Goal: Information Seeking & Learning: Learn about a topic

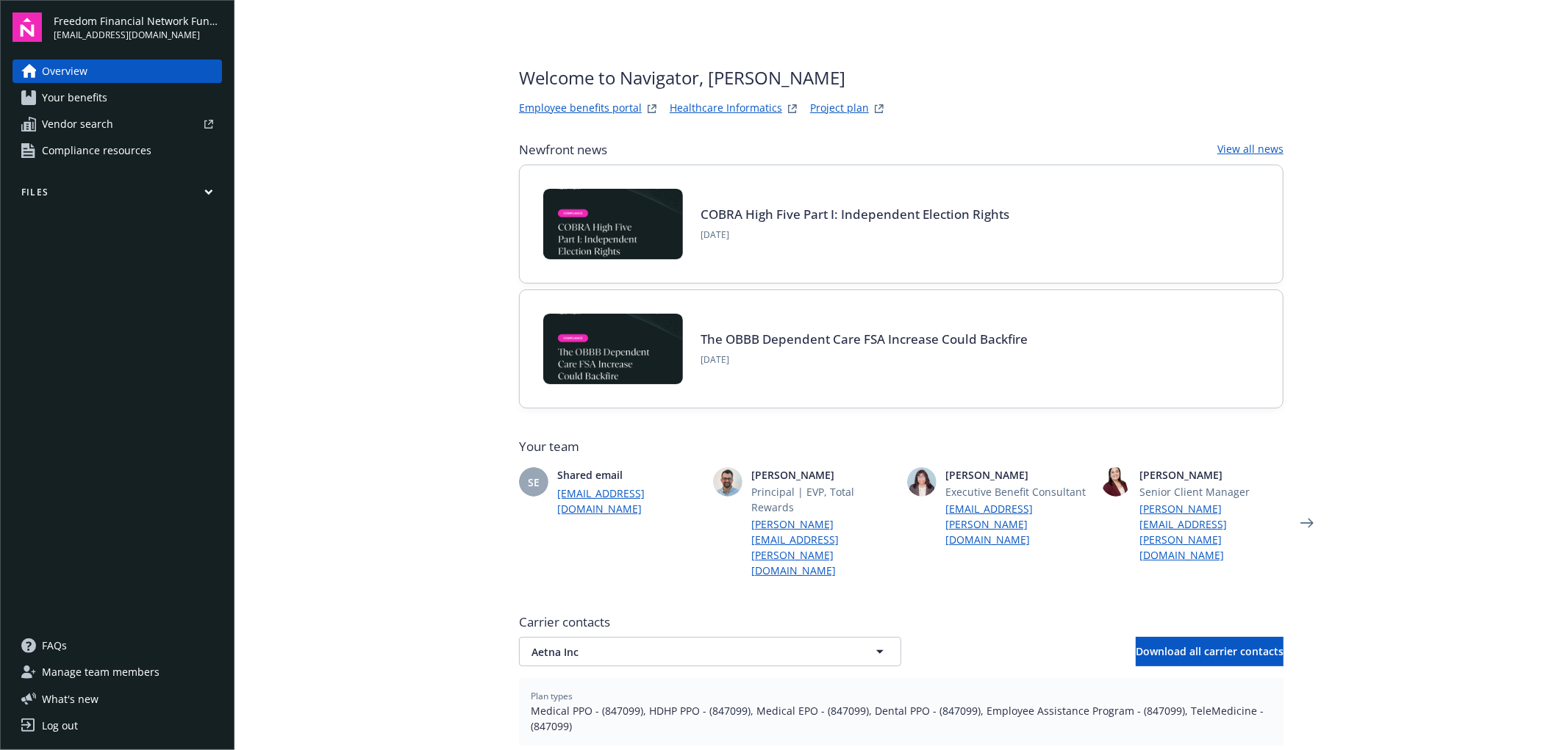
click at [611, 106] on link "Employee benefits portal" at bounding box center [580, 109] width 123 height 18
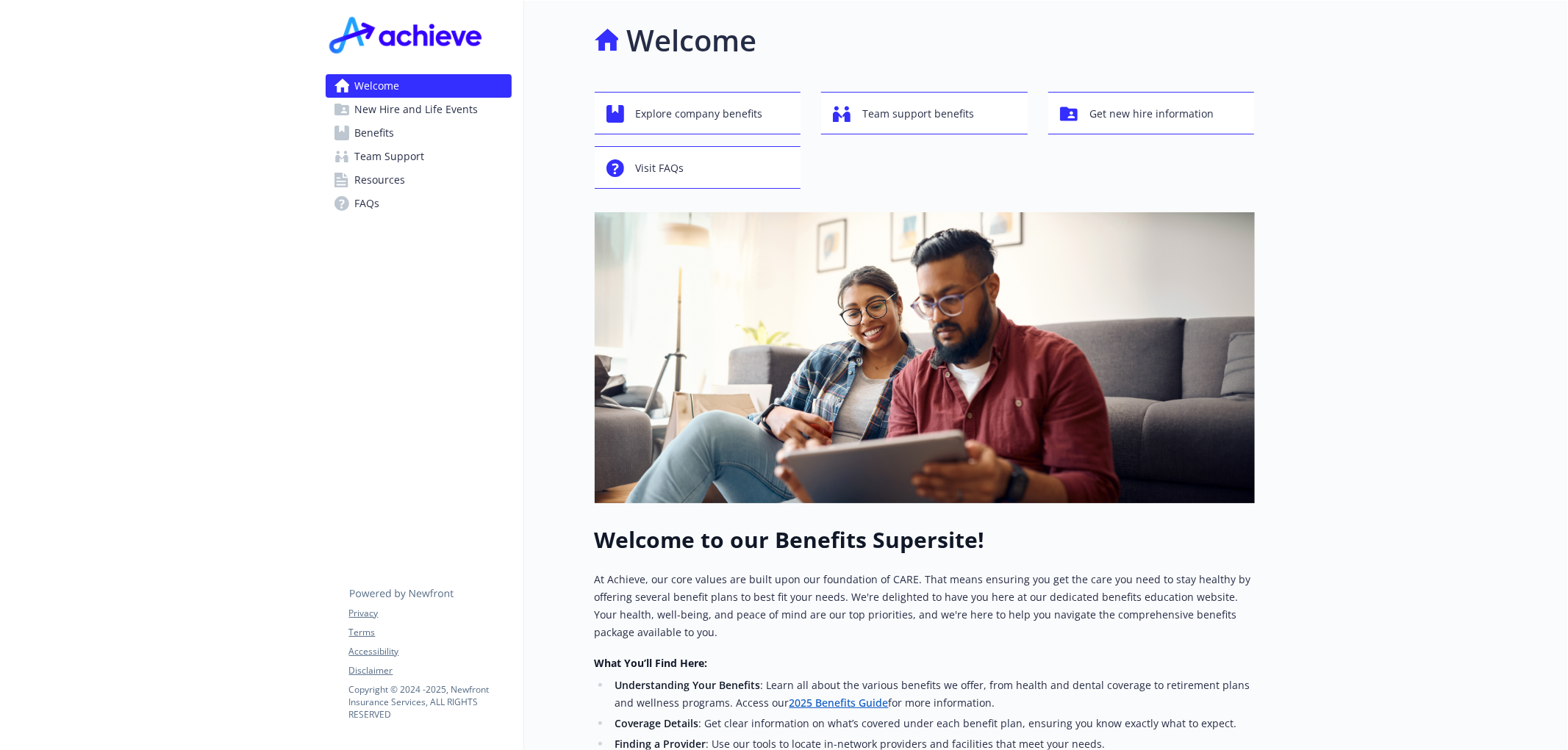
scroll to position [310, 0]
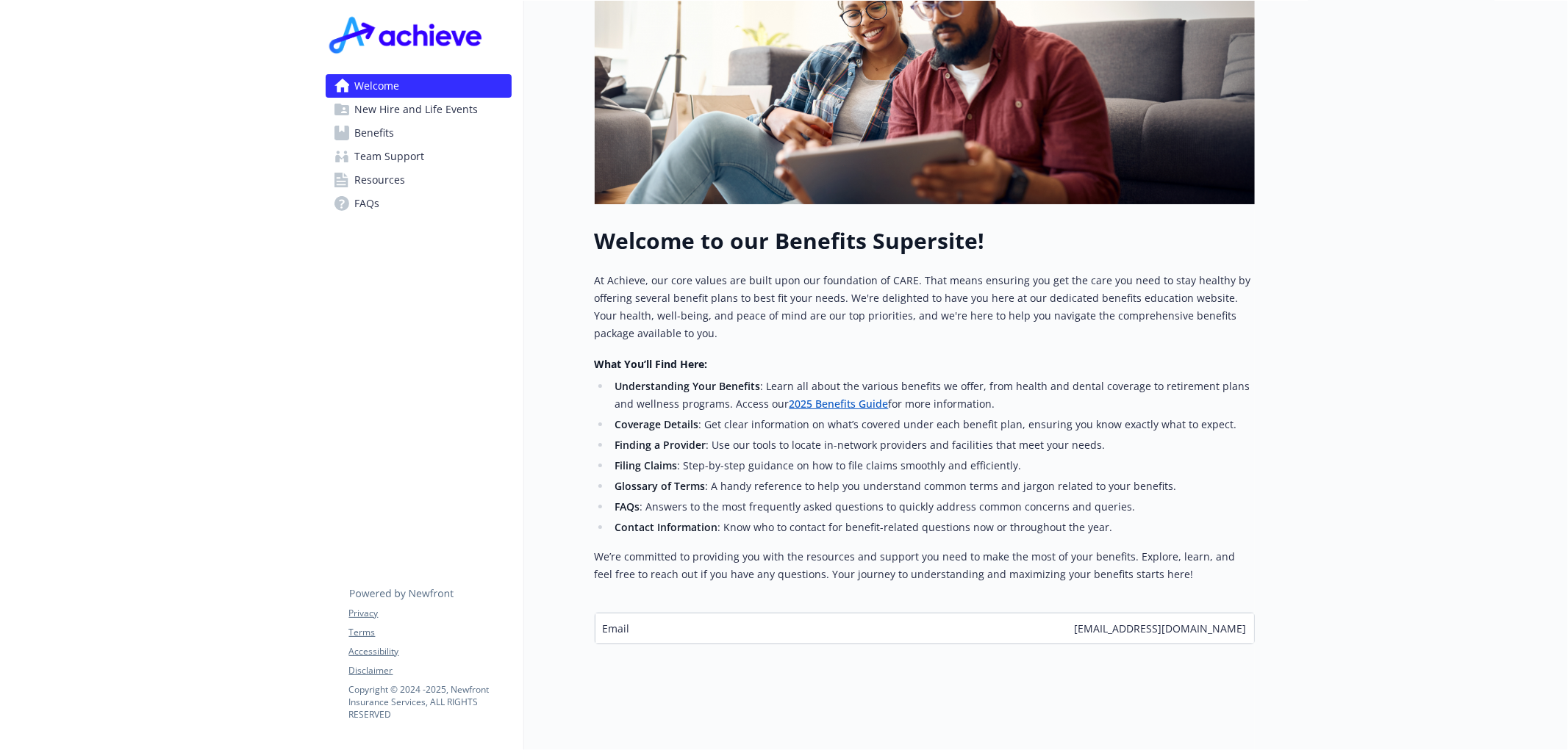
click at [836, 397] on link "2025 Benefits Guide" at bounding box center [838, 403] width 99 height 14
